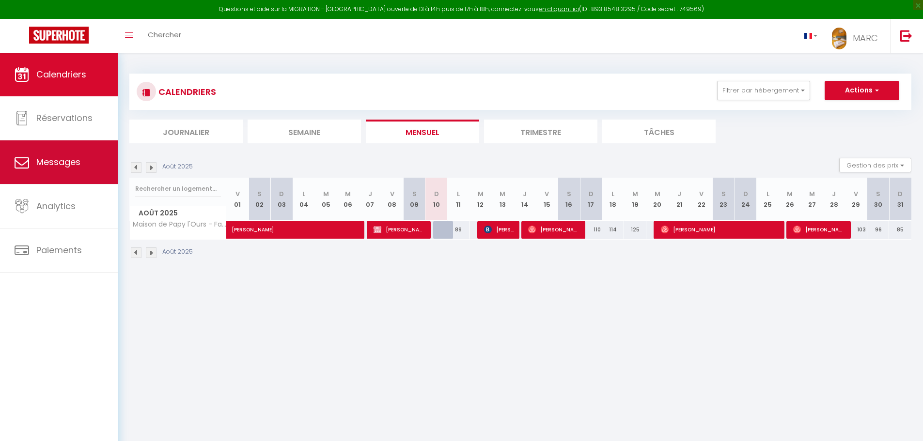
click at [59, 165] on span "Messages" at bounding box center [58, 162] width 44 height 12
select select "message"
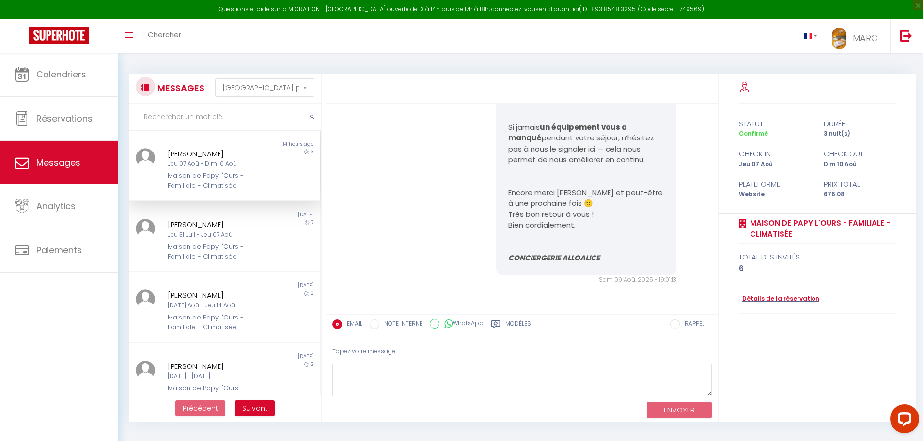
scroll to position [2629, 0]
click at [166, 229] on div "[PERSON_NAME] [DATE] - Jeu 07 Aoû Maison de Papy l'Ours - Familiale - Climatisée" at bounding box center [216, 240] width 111 height 43
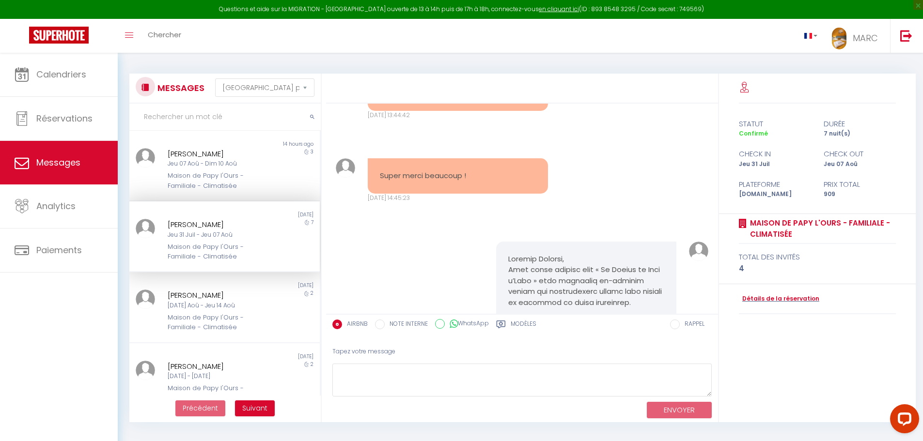
scroll to position [3655, 0]
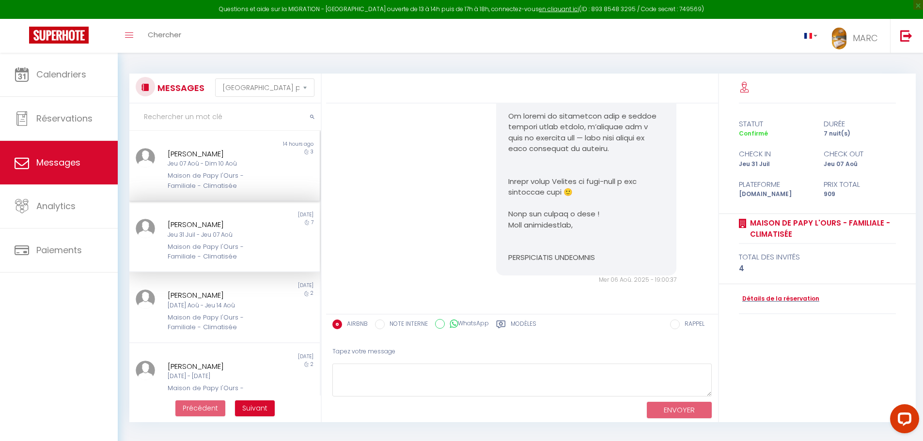
click at [196, 161] on div "Jeu 07 Aoû - Dim 10 Aoû" at bounding box center [217, 163] width 98 height 9
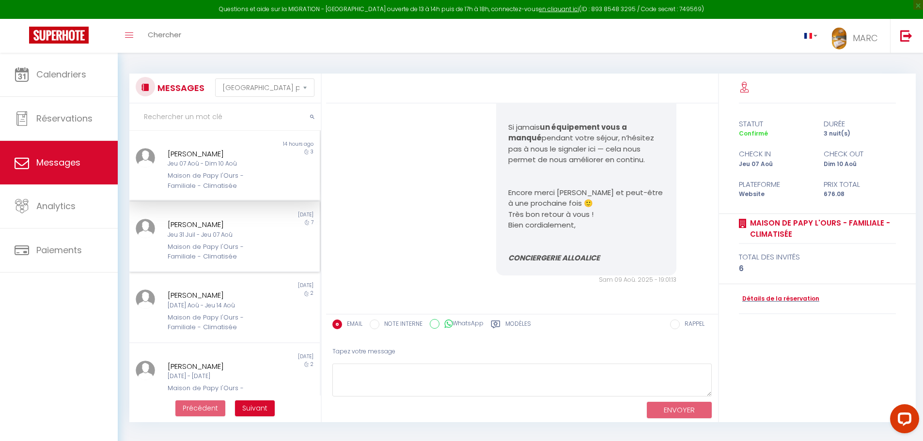
click at [184, 214] on div "Non lu" at bounding box center [176, 215] width 95 height 8
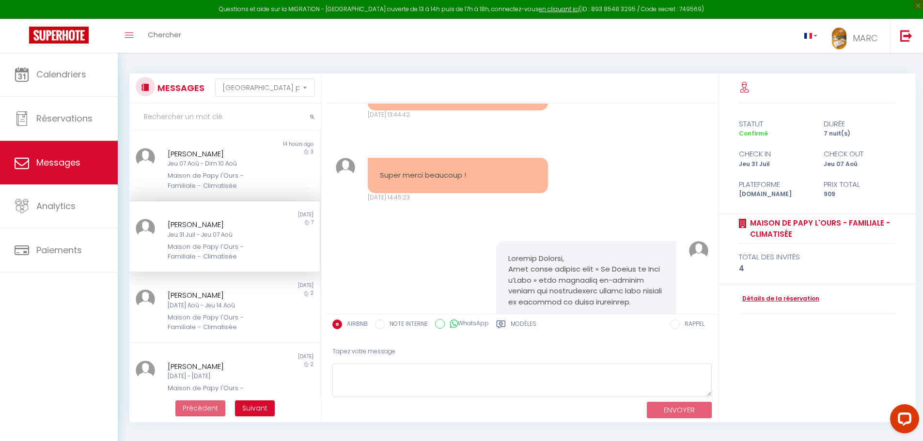
scroll to position [3655, 0]
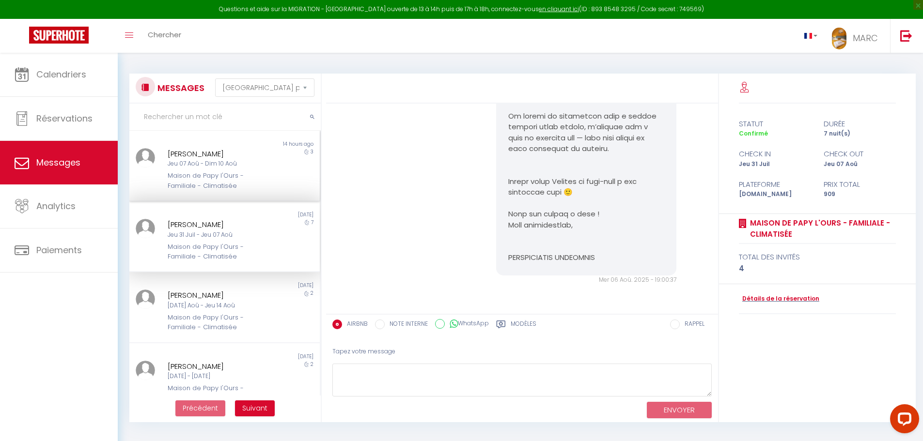
click at [192, 162] on div "Jeu 07 Aoû - Dim 10 Aoû" at bounding box center [217, 163] width 98 height 9
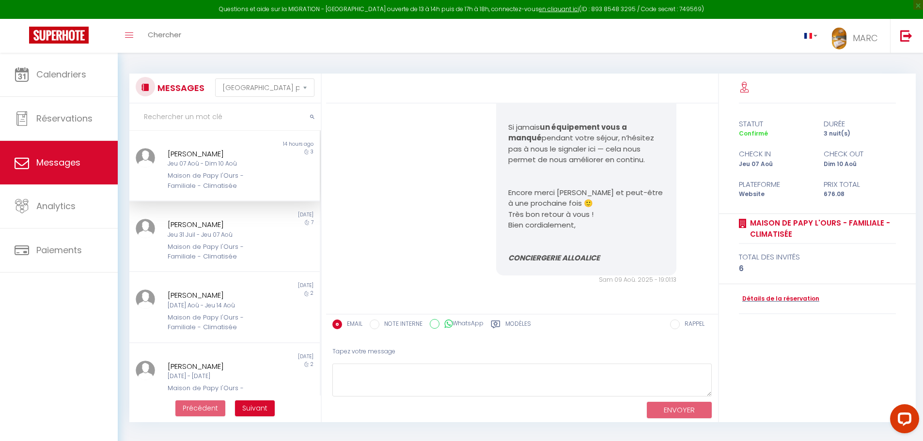
scroll to position [2629, 0]
